Goal: Communication & Community: Participate in discussion

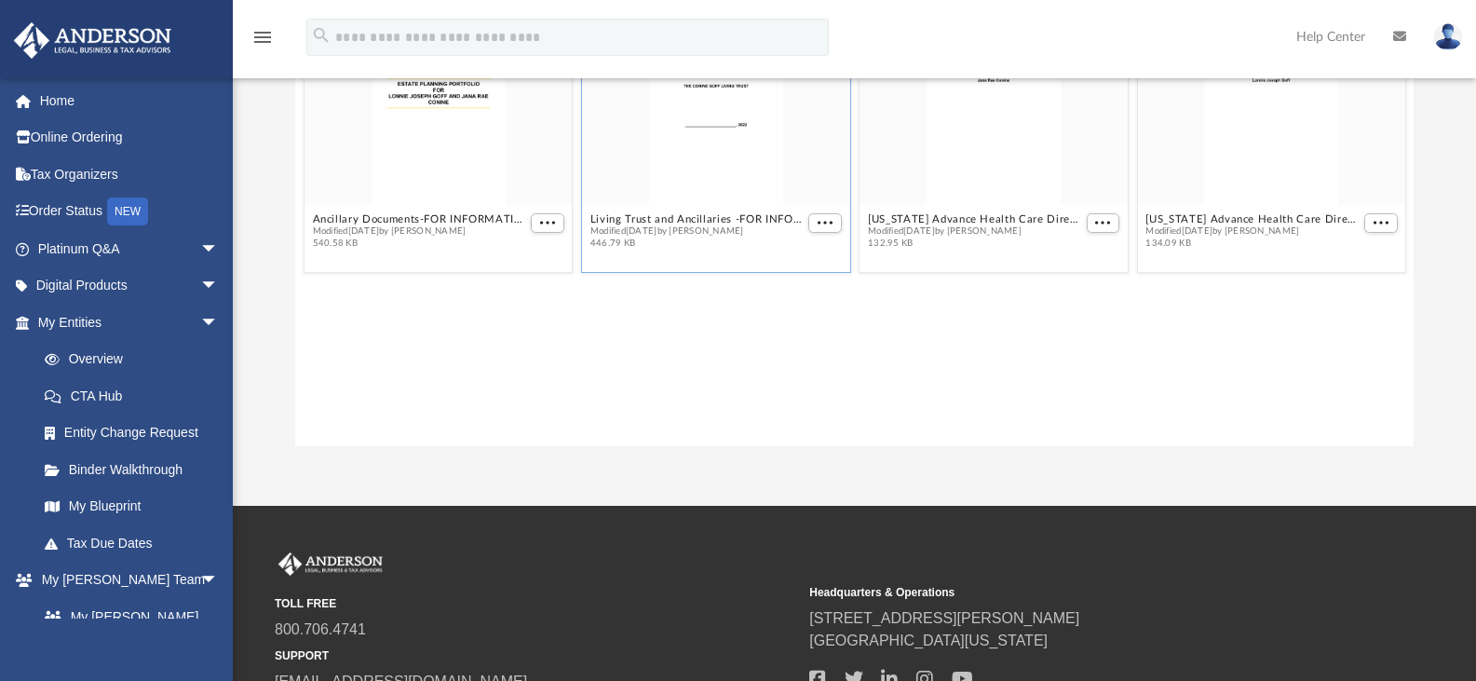
scroll to position [90, 0]
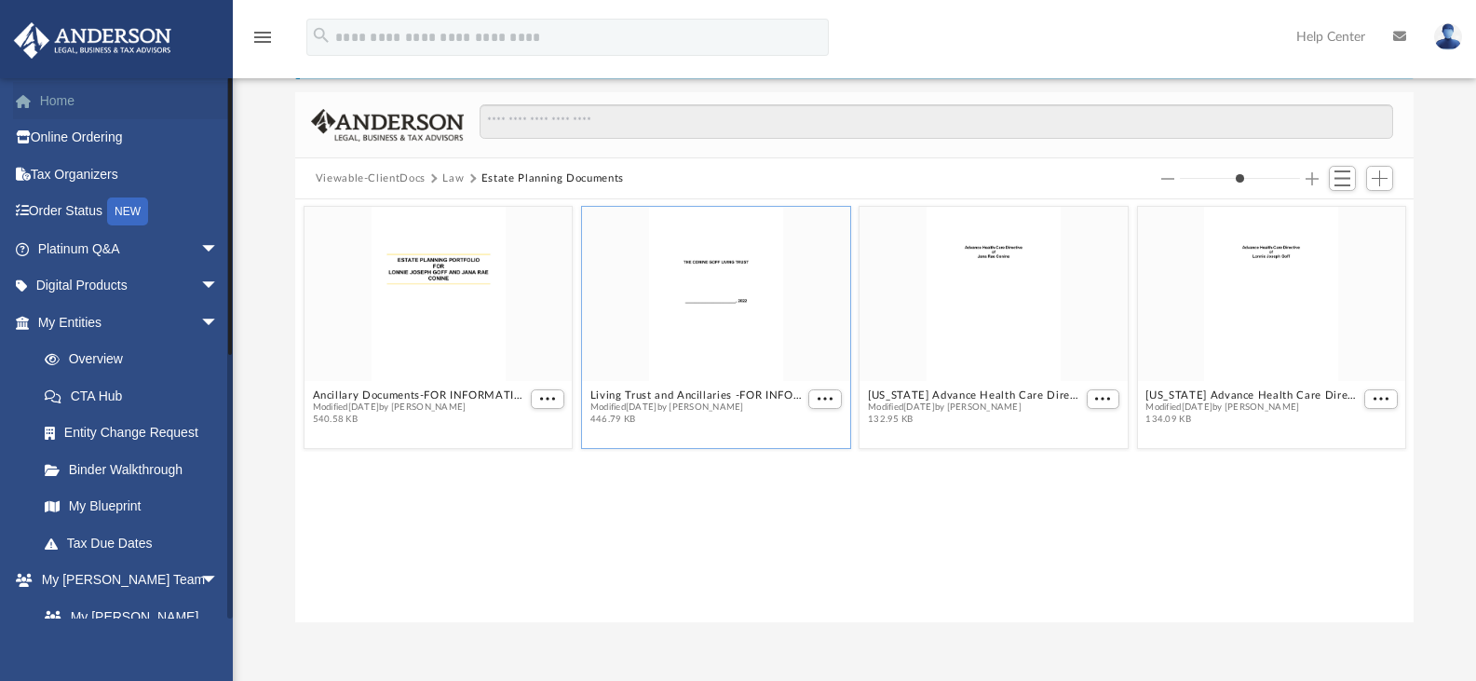
click at [75, 101] on link "Home" at bounding box center [130, 100] width 234 height 37
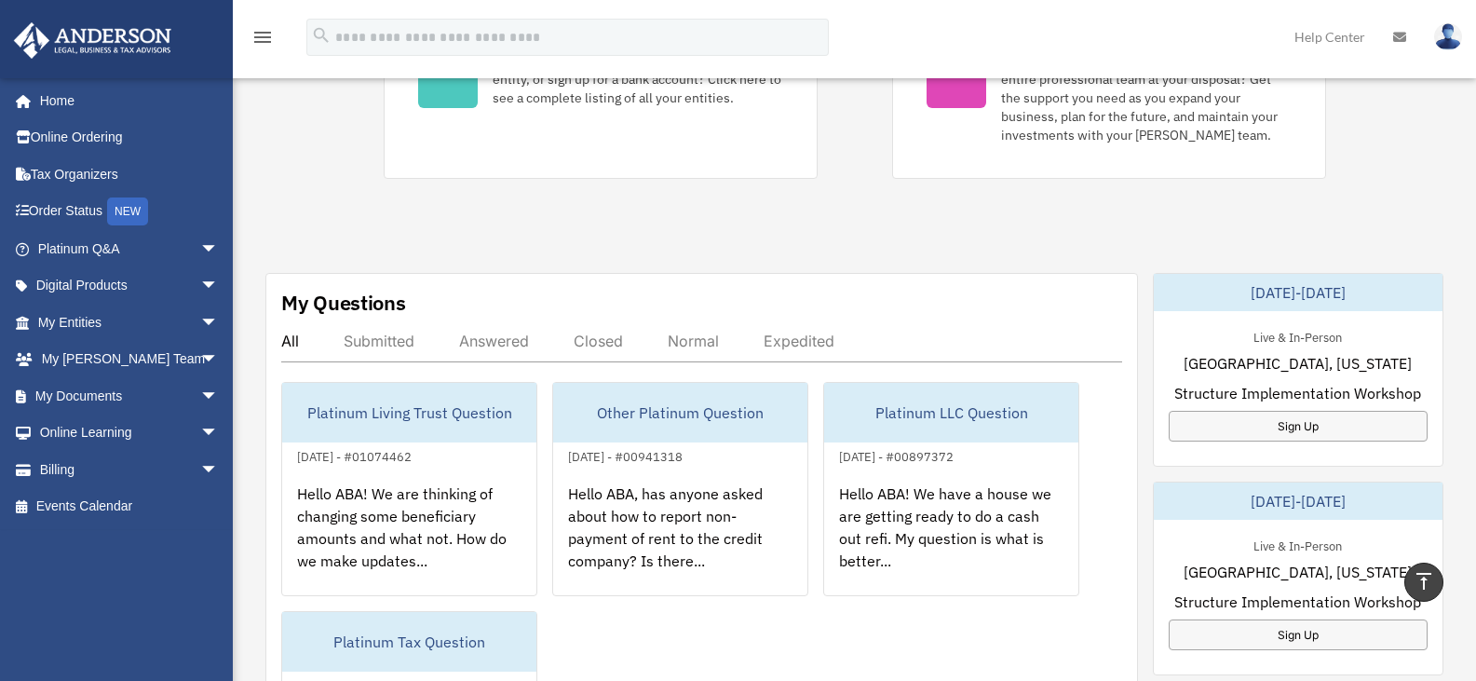
scroll to position [574, 0]
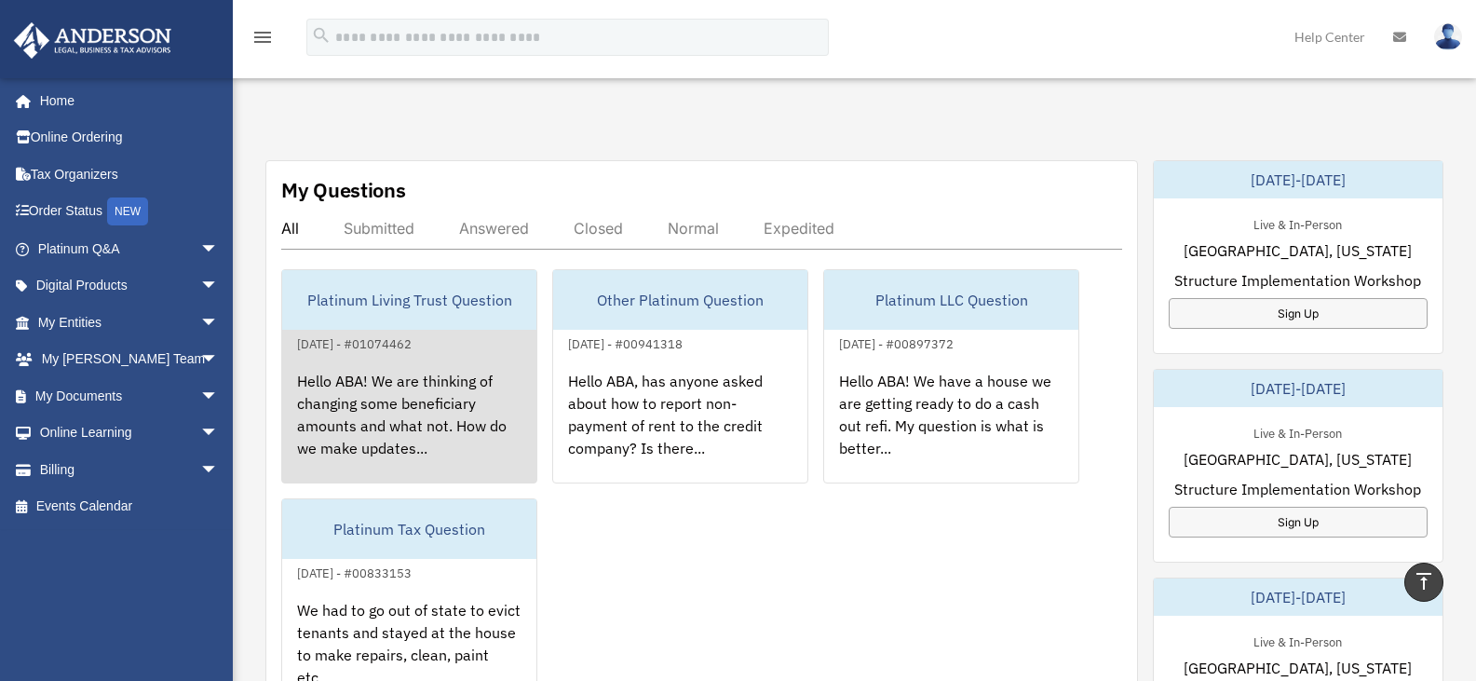
click at [483, 386] on div "Hello ABA! We are thinking of changing some beneficiary amounts and what not. H…" at bounding box center [409, 427] width 254 height 145
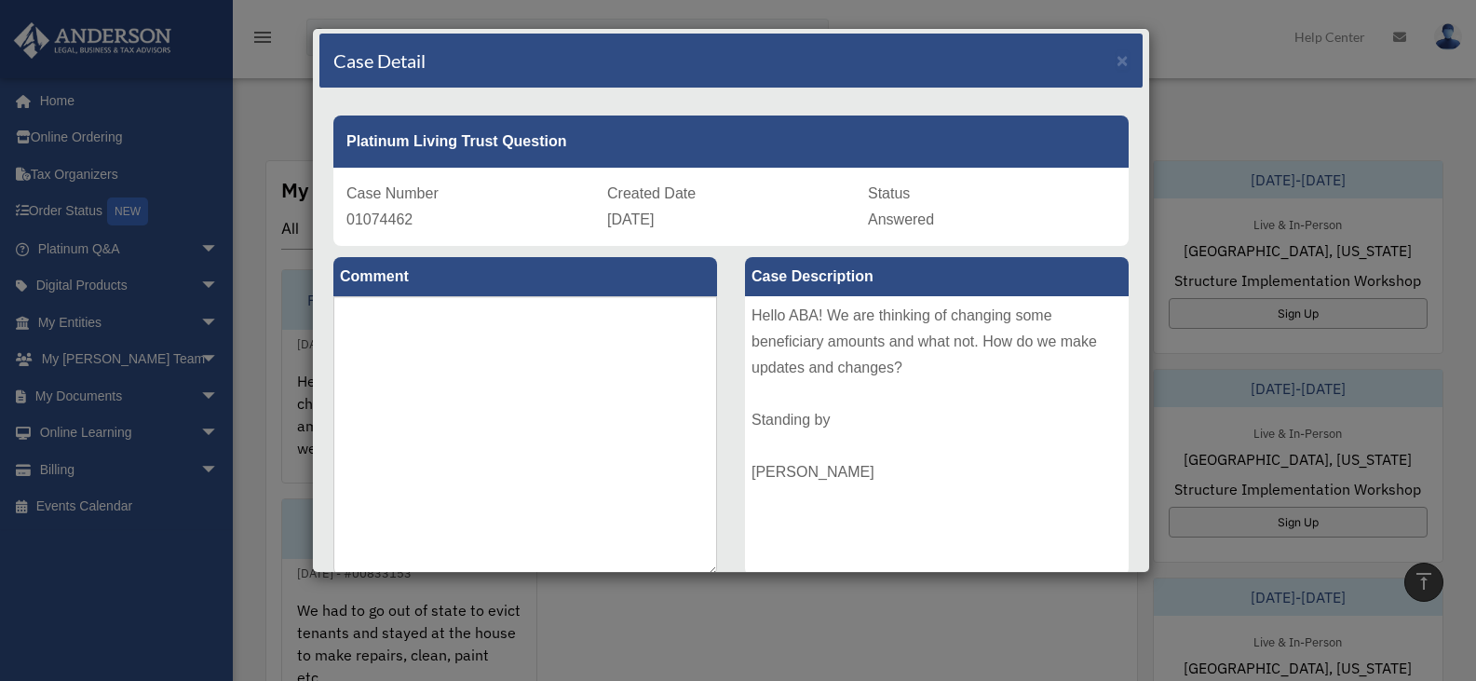
scroll to position [0, 0]
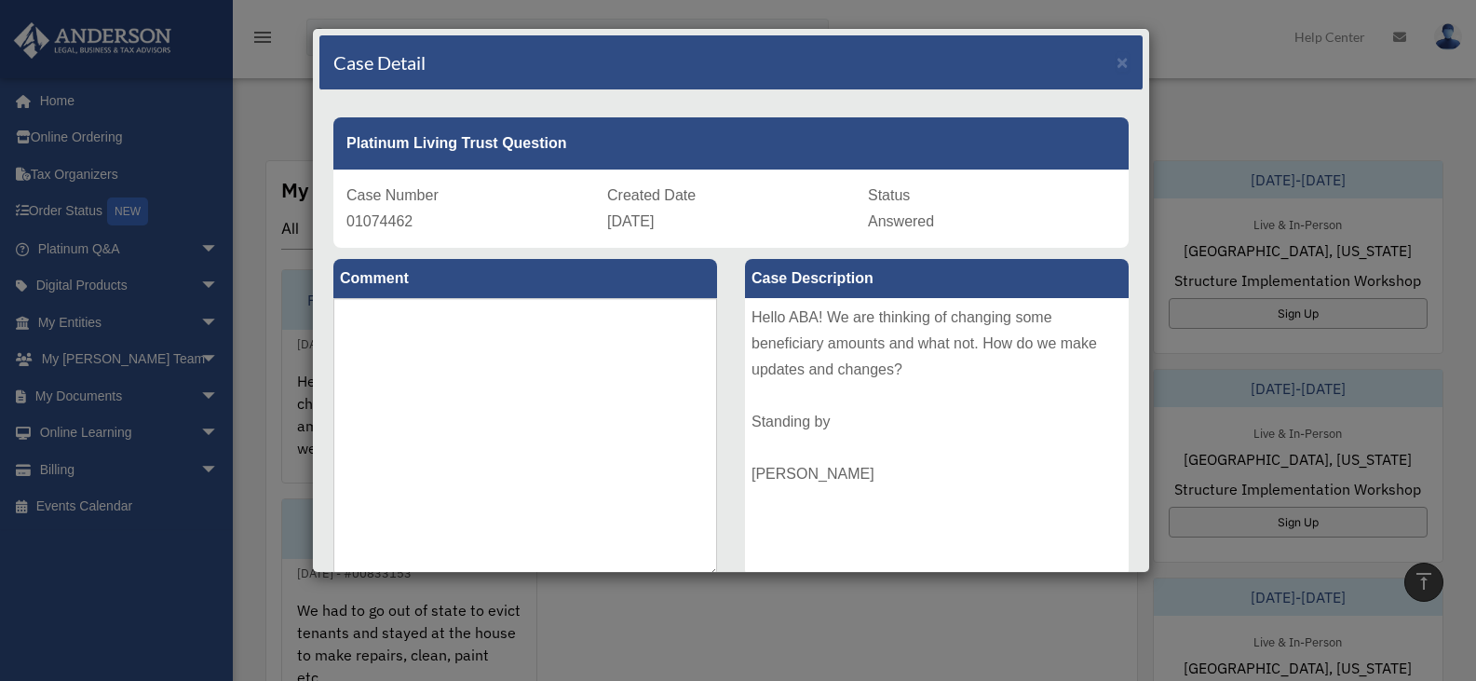
click at [1117, 52] on div "Case Detail ×" at bounding box center [730, 62] width 823 height 55
click at [1117, 59] on span "×" at bounding box center [1123, 61] width 12 height 21
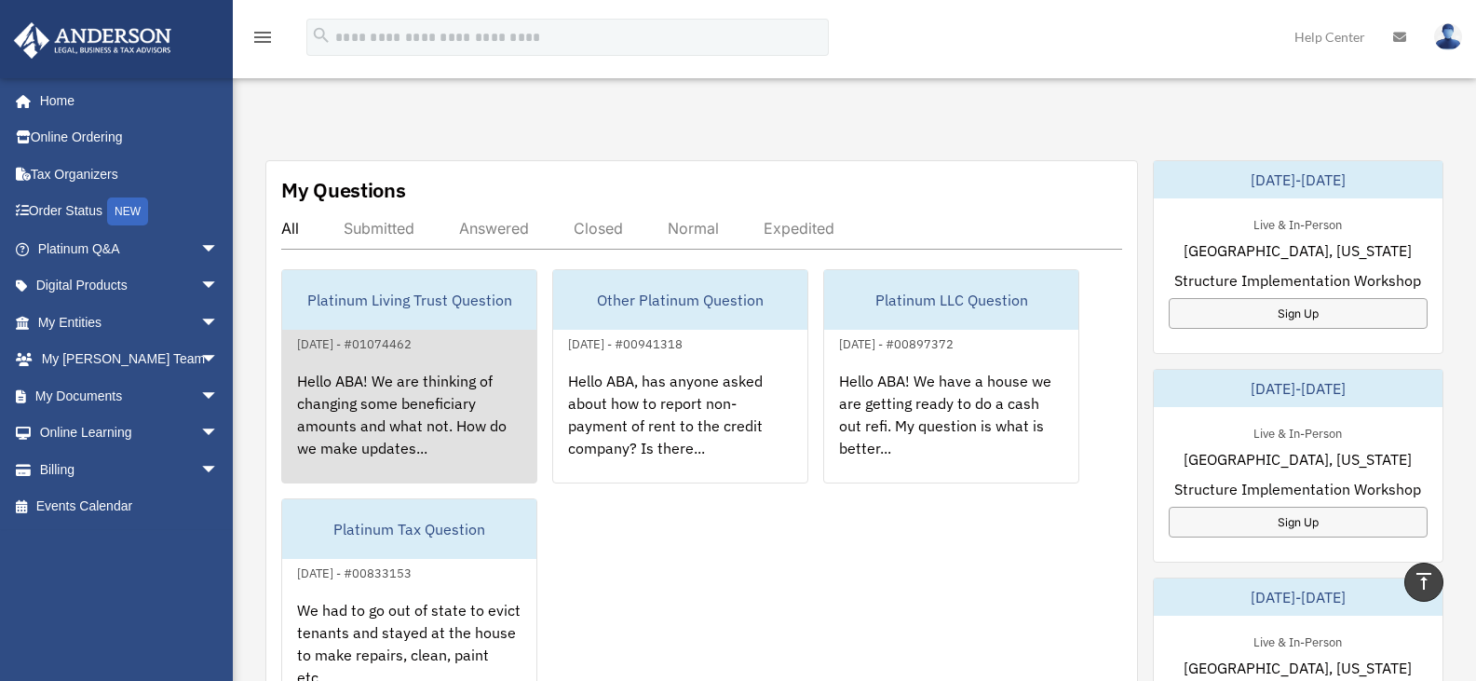
click at [422, 386] on div "Hello ABA! We are thinking of changing some beneficiary amounts and what not. H…" at bounding box center [409, 427] width 254 height 145
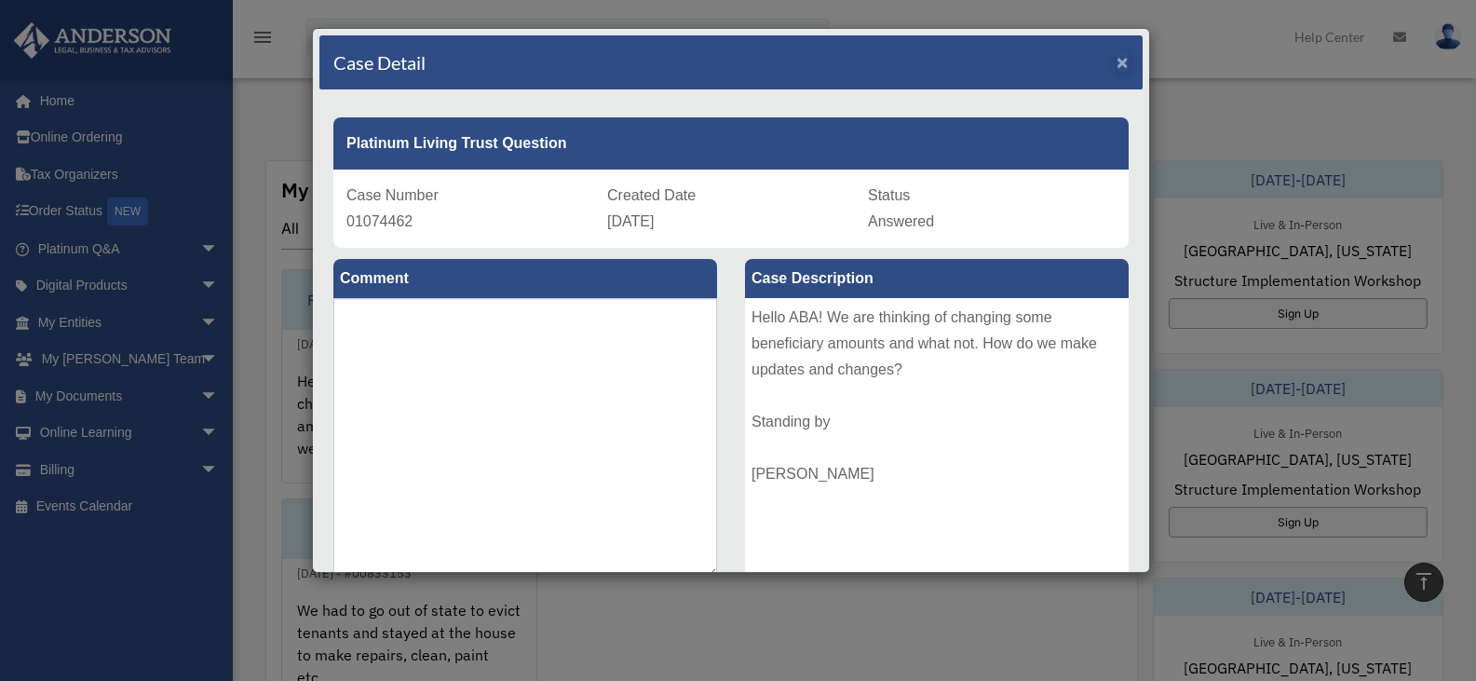
click at [1119, 59] on div "Case Detail ×" at bounding box center [730, 62] width 823 height 55
click at [562, 328] on textarea at bounding box center [525, 437] width 384 height 279
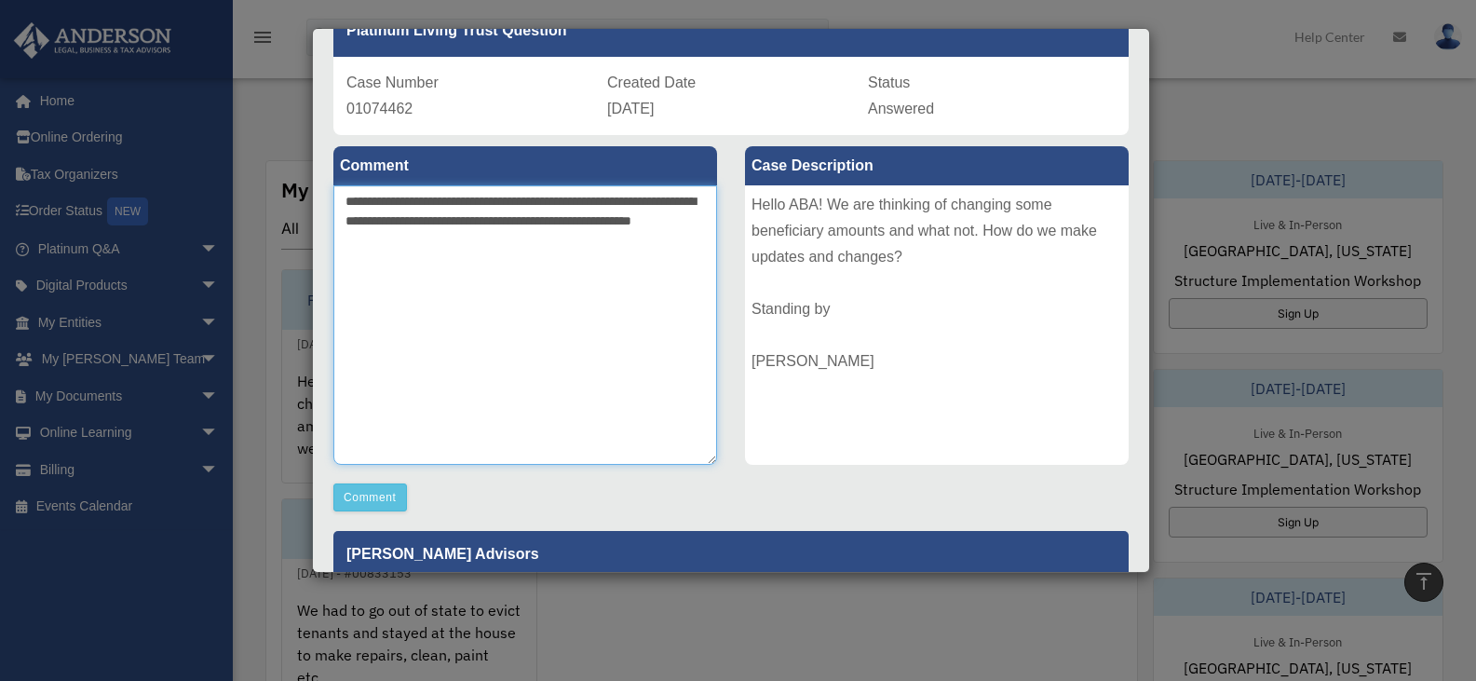
scroll to position [85, 0]
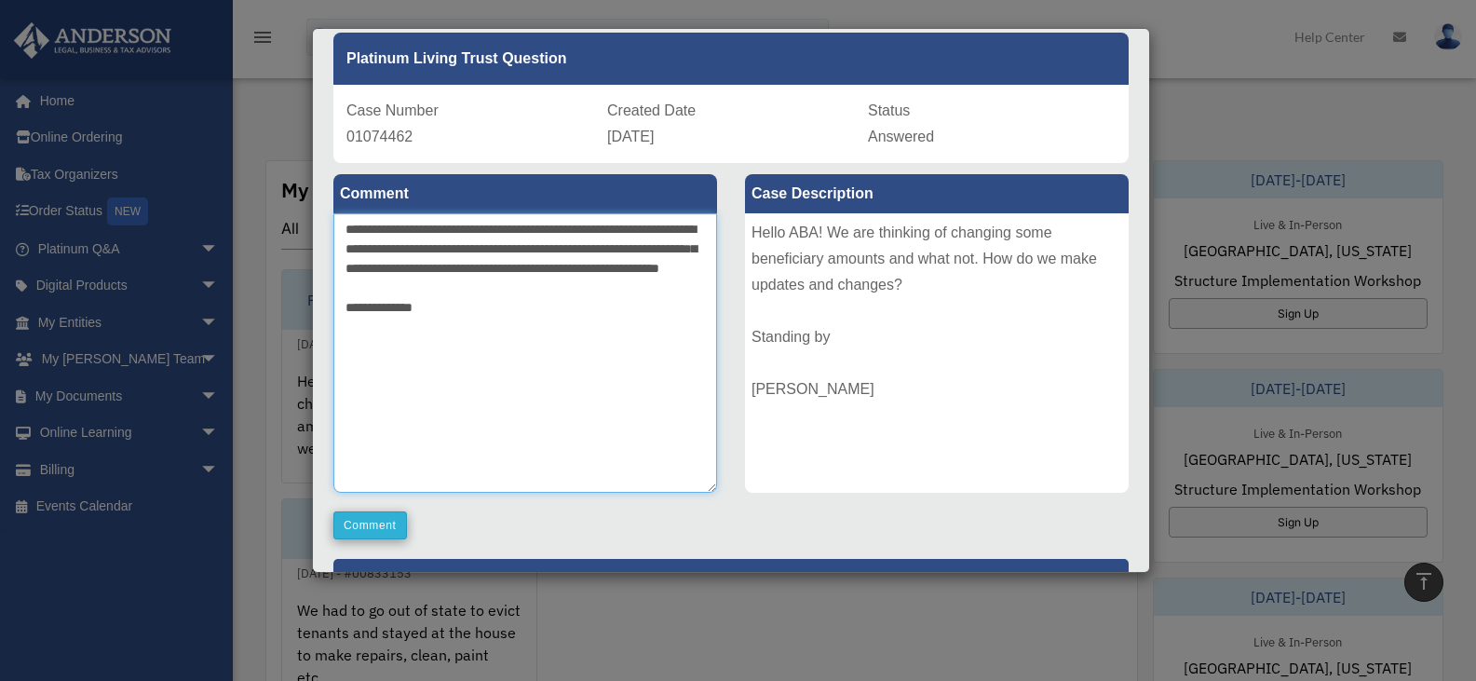
type textarea "**********"
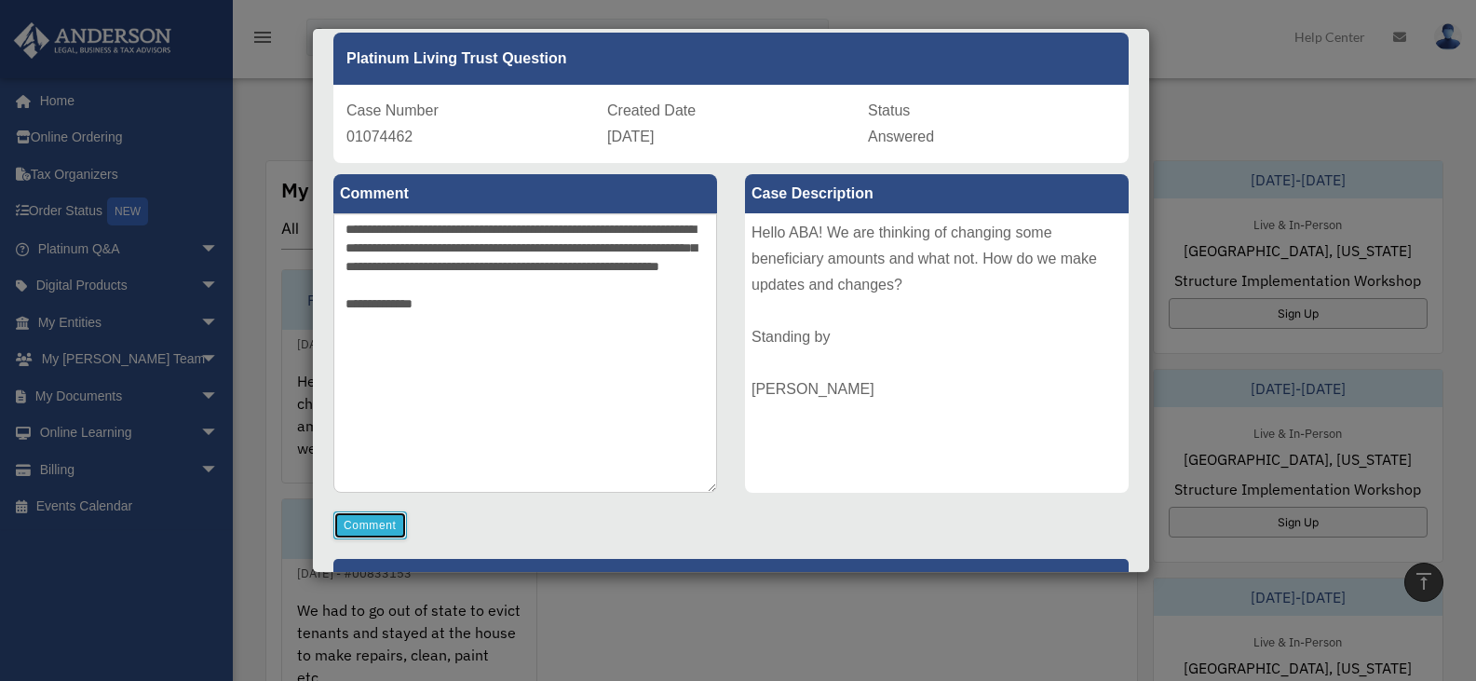
click at [379, 530] on button "Comment" at bounding box center [370, 525] width 74 height 28
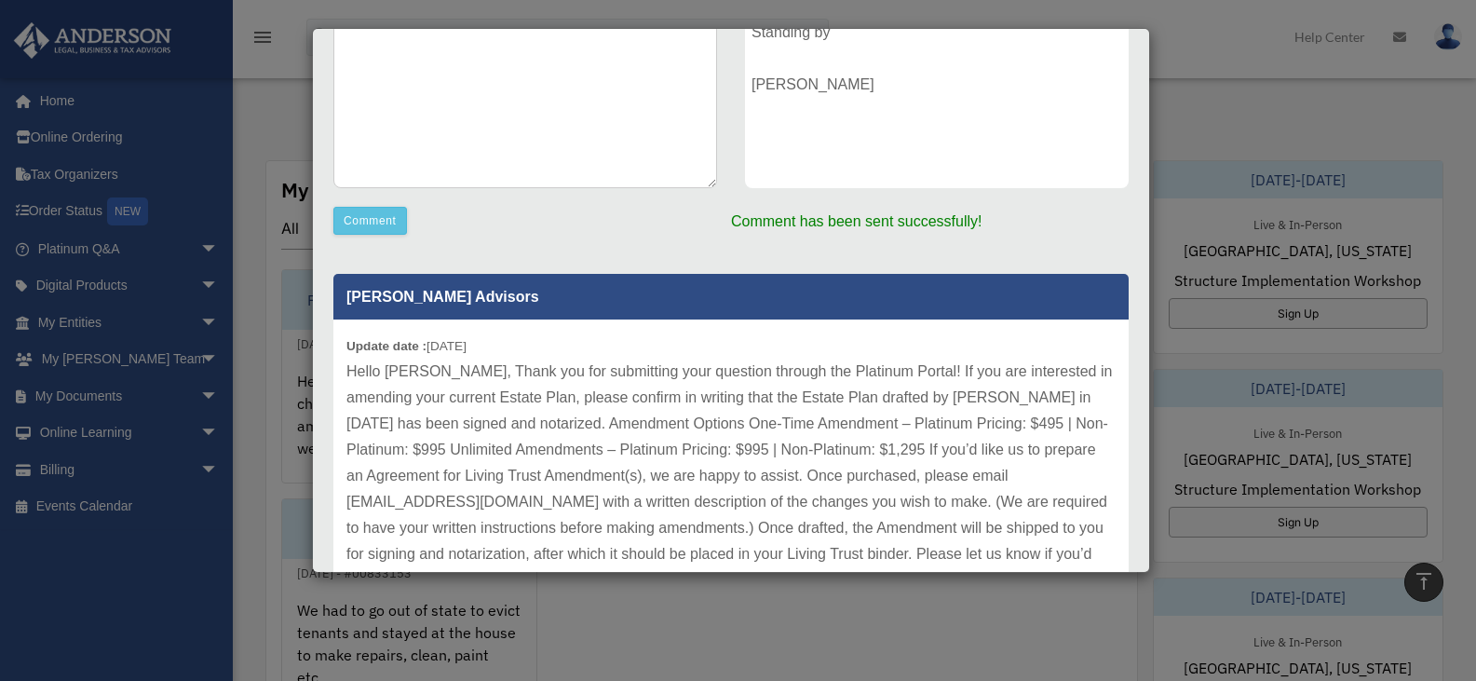
scroll to position [391, 0]
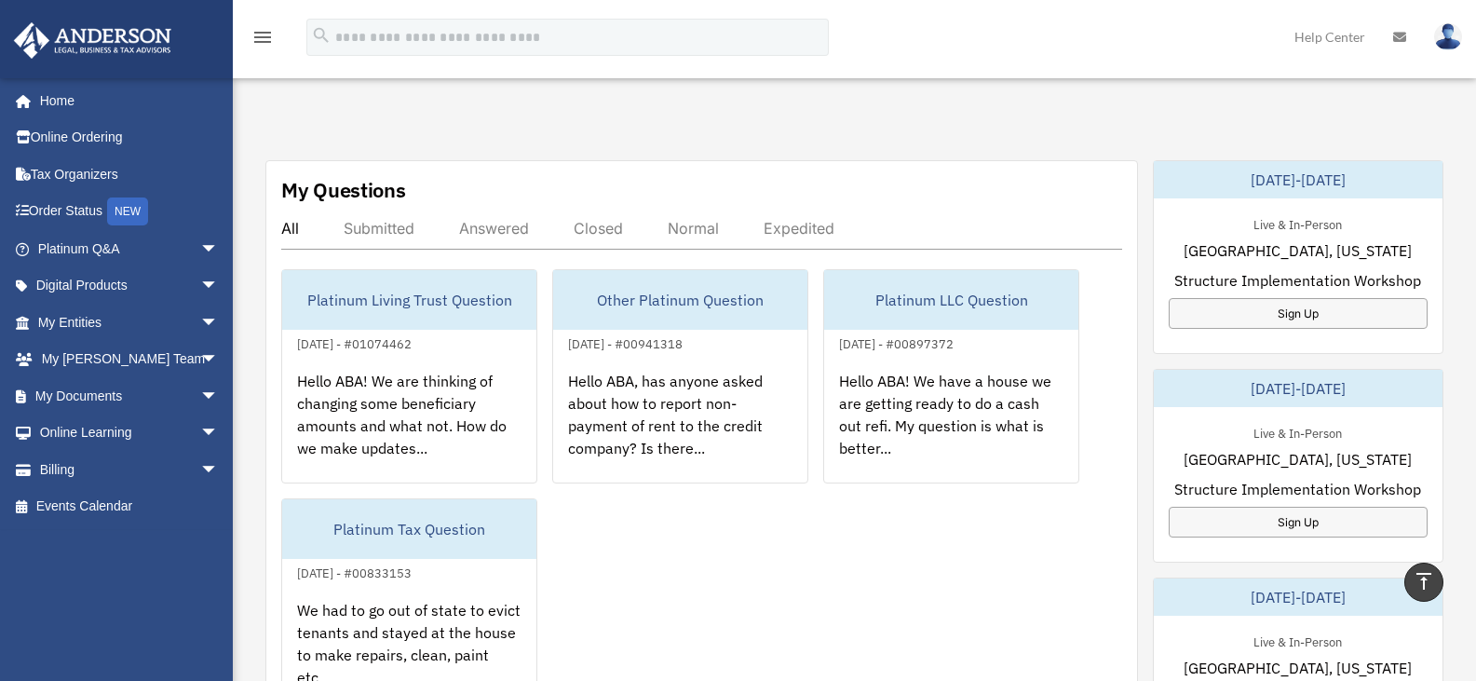
click at [1158, 378] on div "Do you really want to log out? Yes No Exciting News: Introducing Order Status T…" at bounding box center [854, 383] width 1271 height 1750
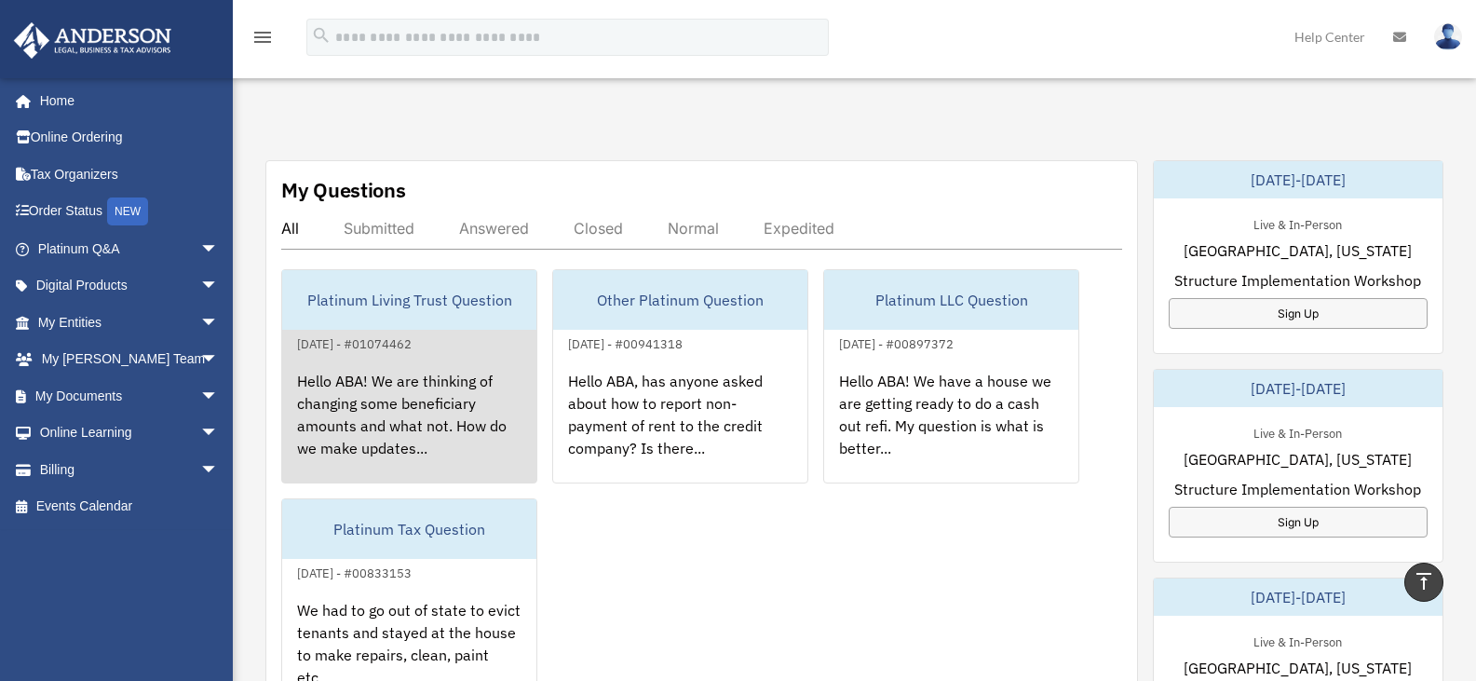
click at [480, 404] on div "Hello ABA! We are thinking of changing some beneficiary amounts and what not. H…" at bounding box center [409, 427] width 254 height 145
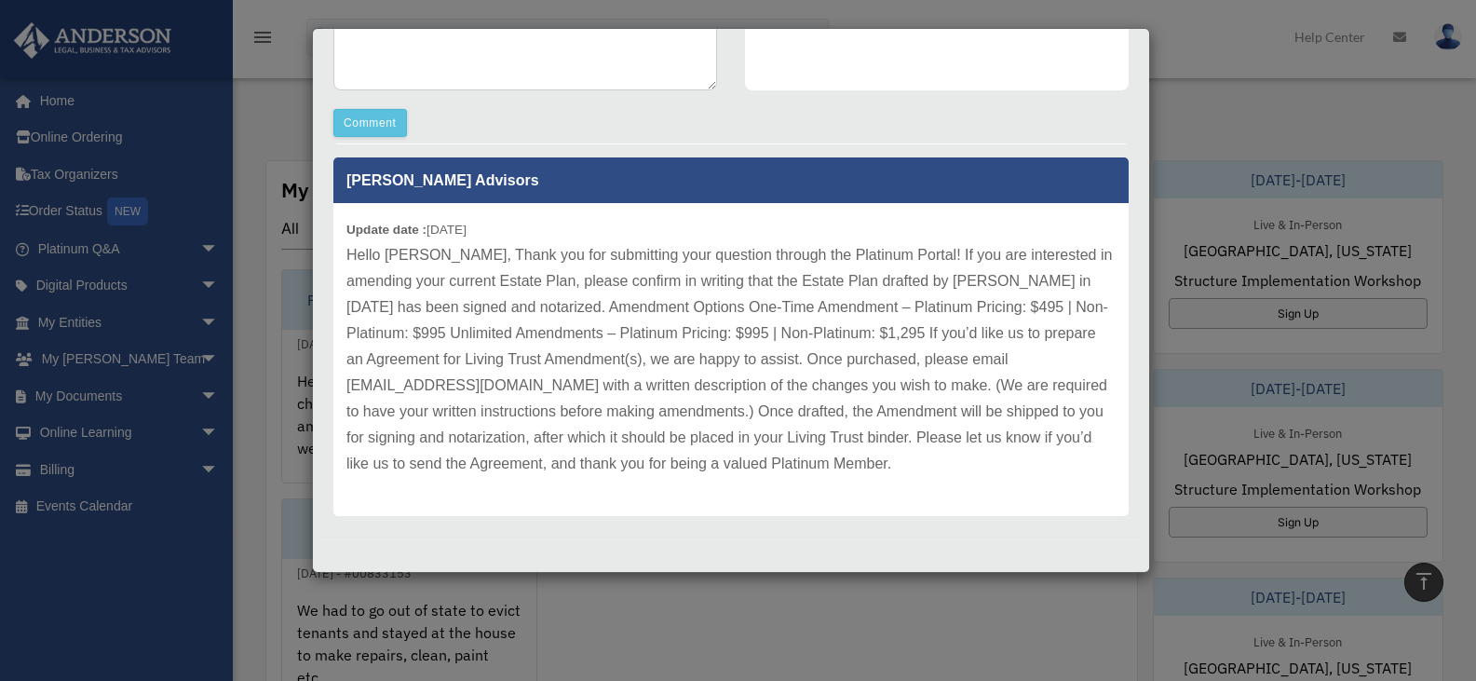
scroll to position [0, 0]
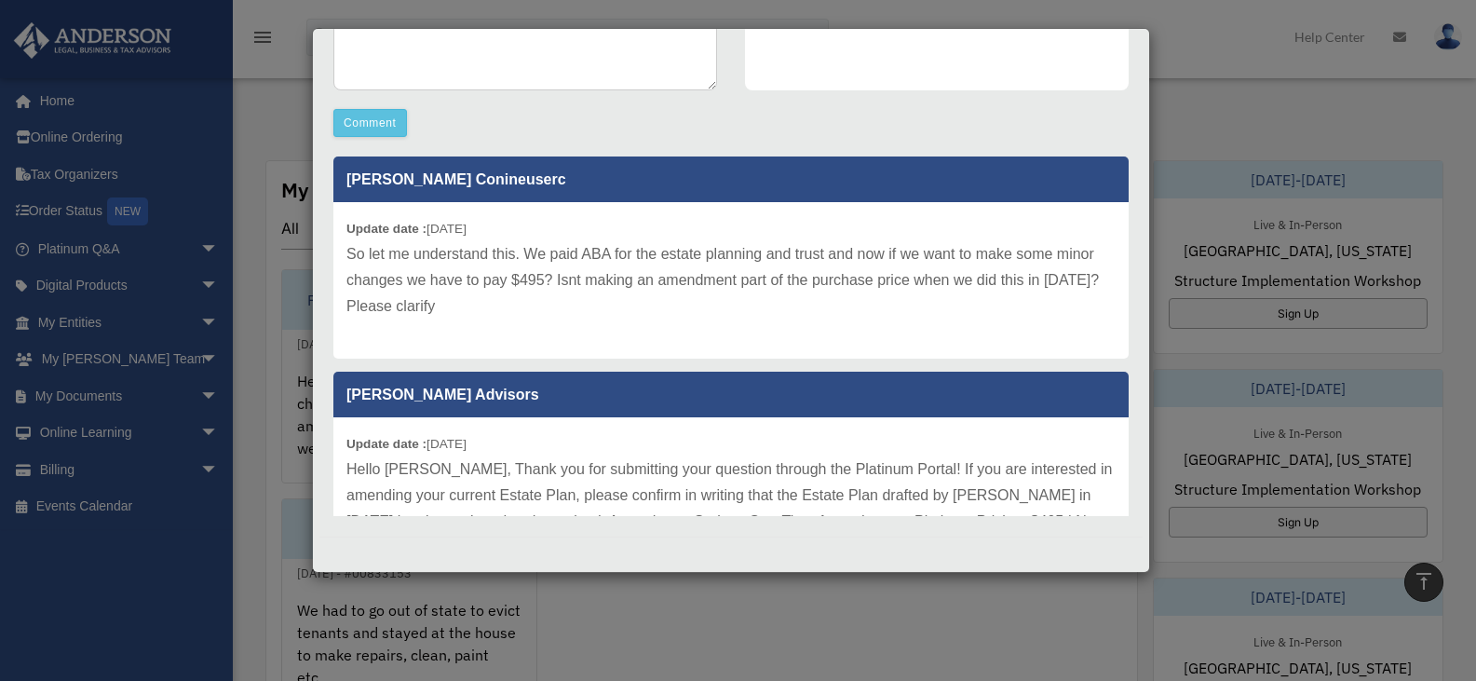
click at [1043, 673] on div "Case Detail × Platinum Living Trust Question Case Number 01074462 Created Date …" at bounding box center [738, 340] width 1476 height 681
